Goal: Information Seeking & Learning: Learn about a topic

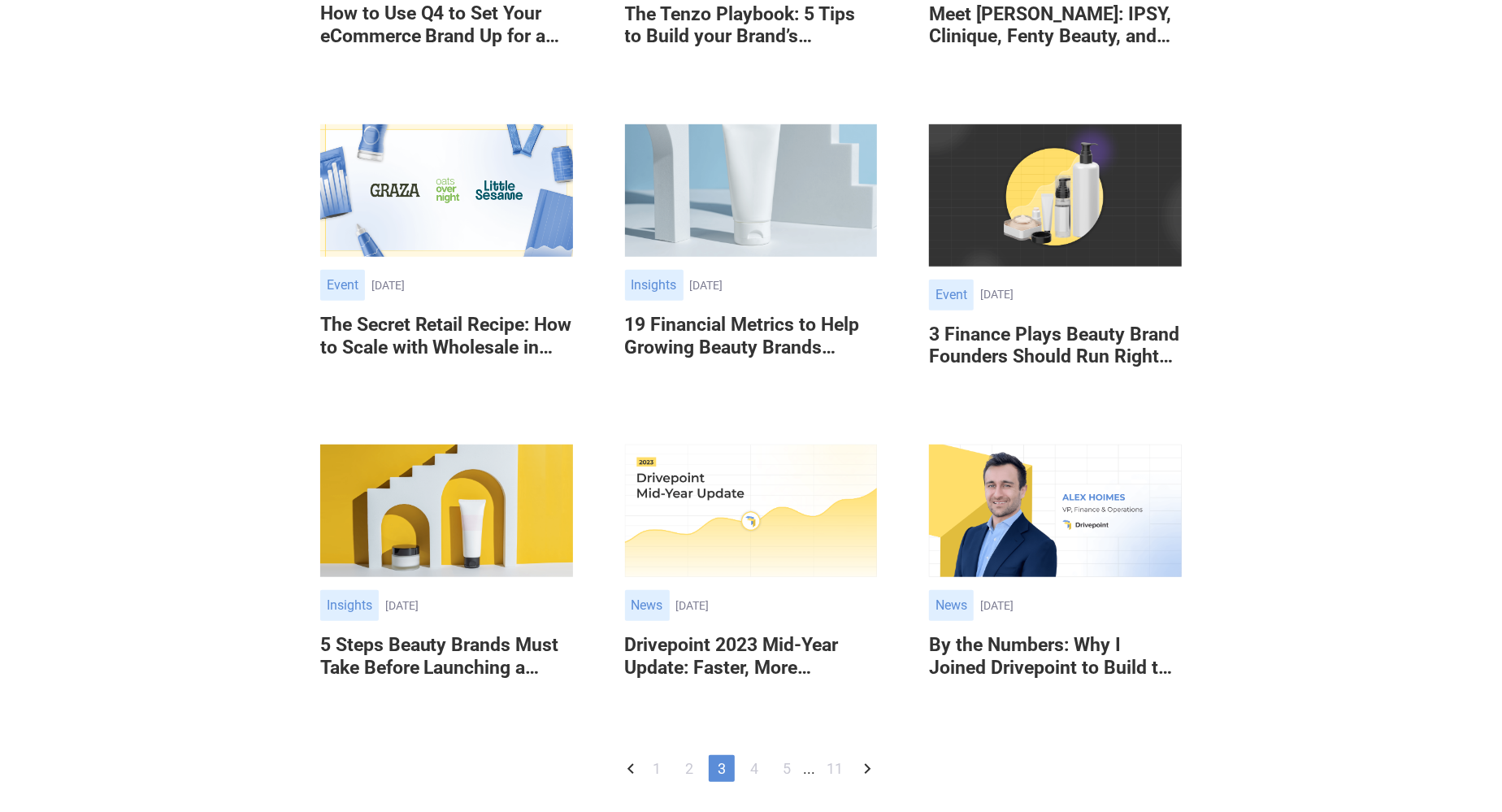
click at [478, 505] on img at bounding box center [447, 511] width 253 height 132
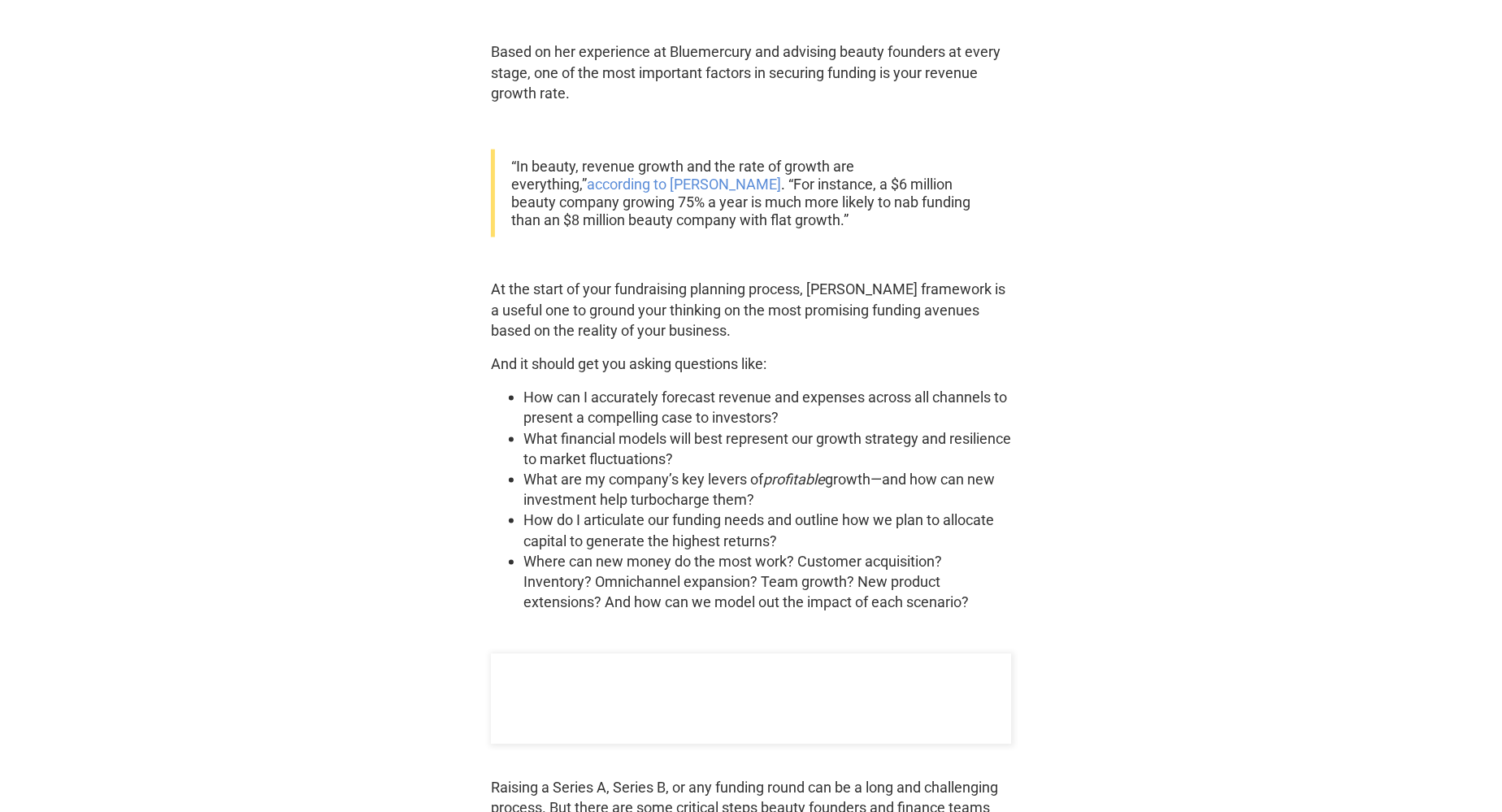
scroll to position [1551, 0]
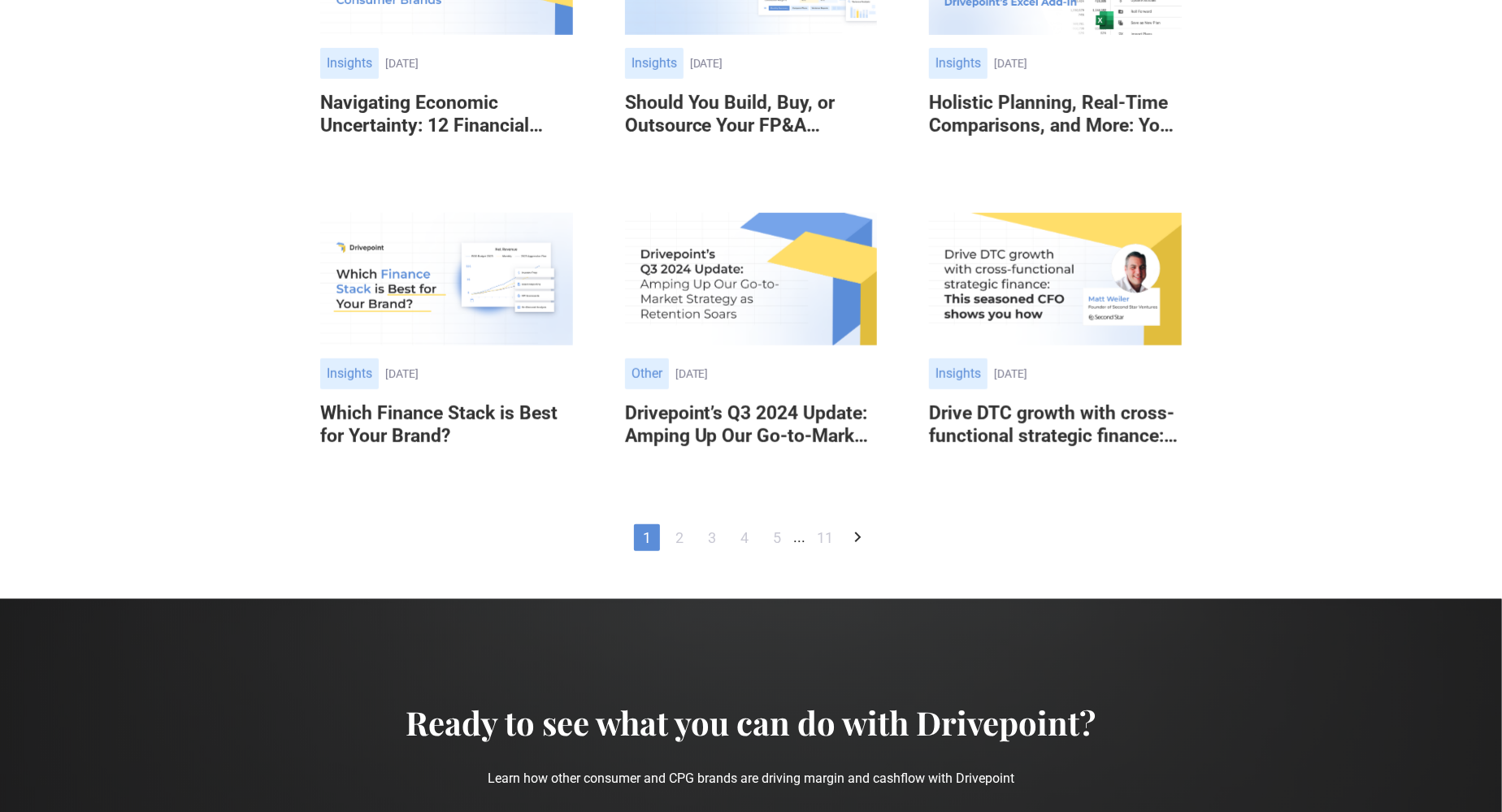
scroll to position [928, 0]
